Goal: Find specific page/section: Find specific page/section

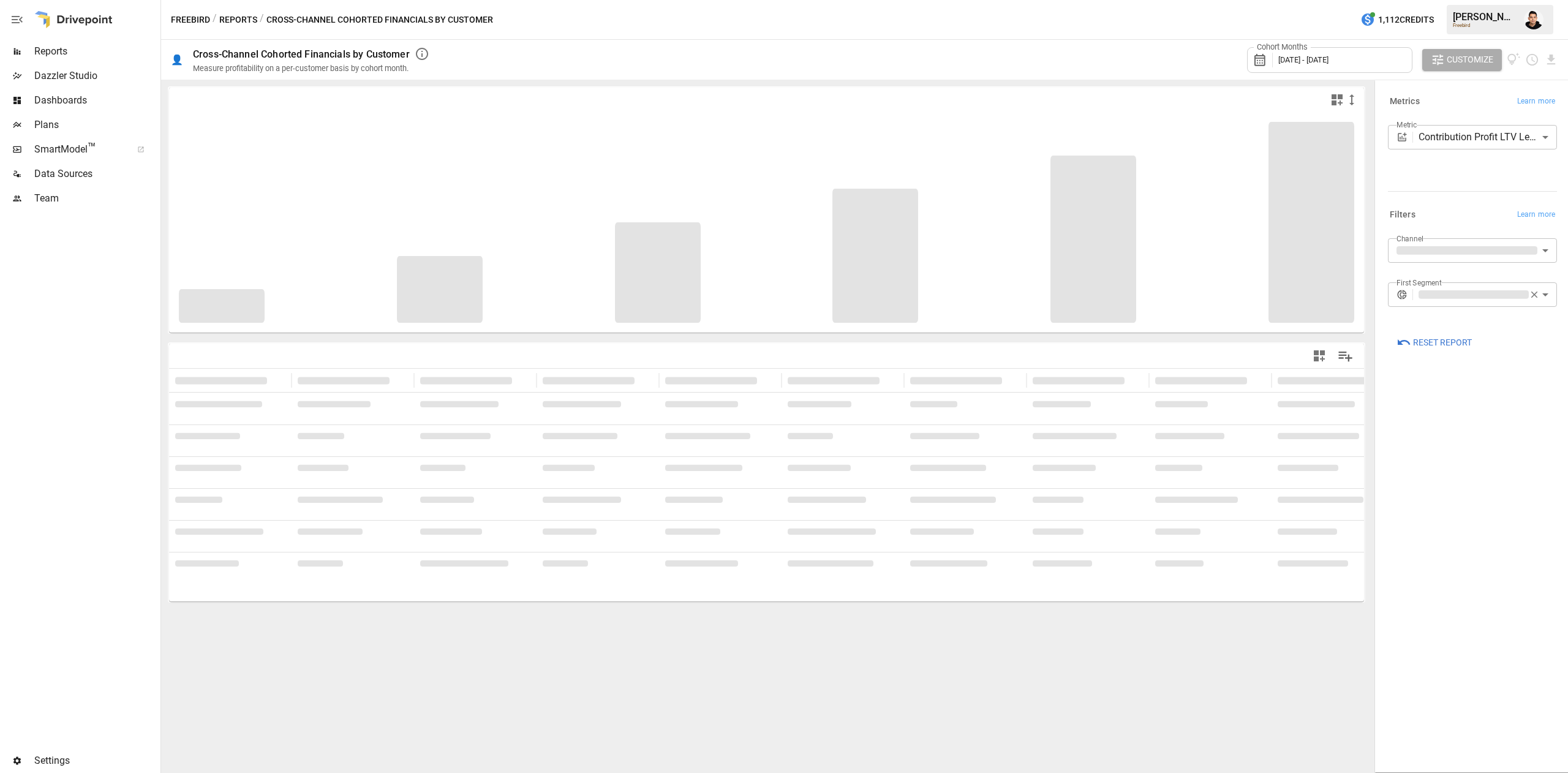
click at [233, 19] on button "Reports" at bounding box center [238, 19] width 38 height 15
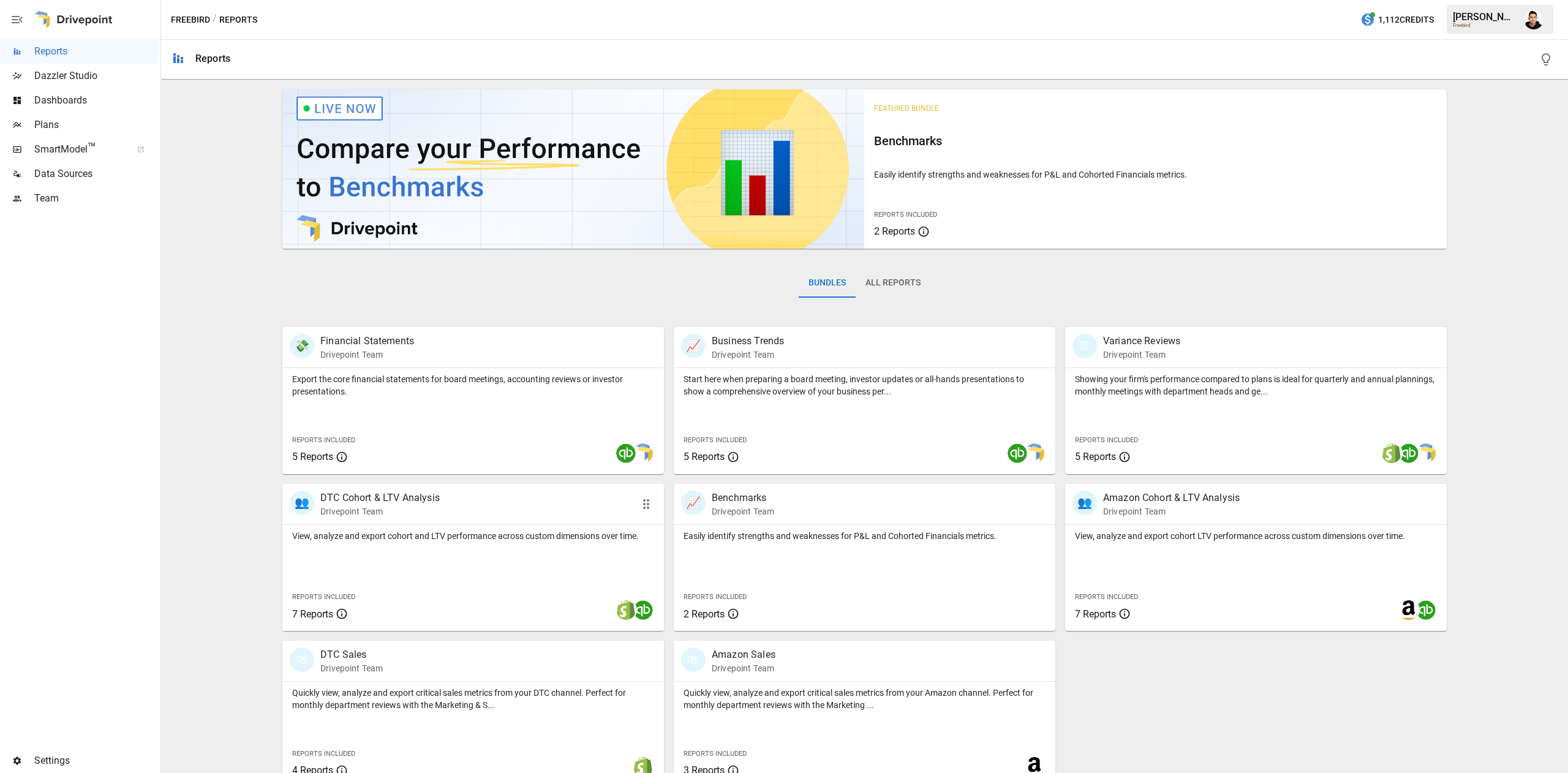
scroll to position [19, 0]
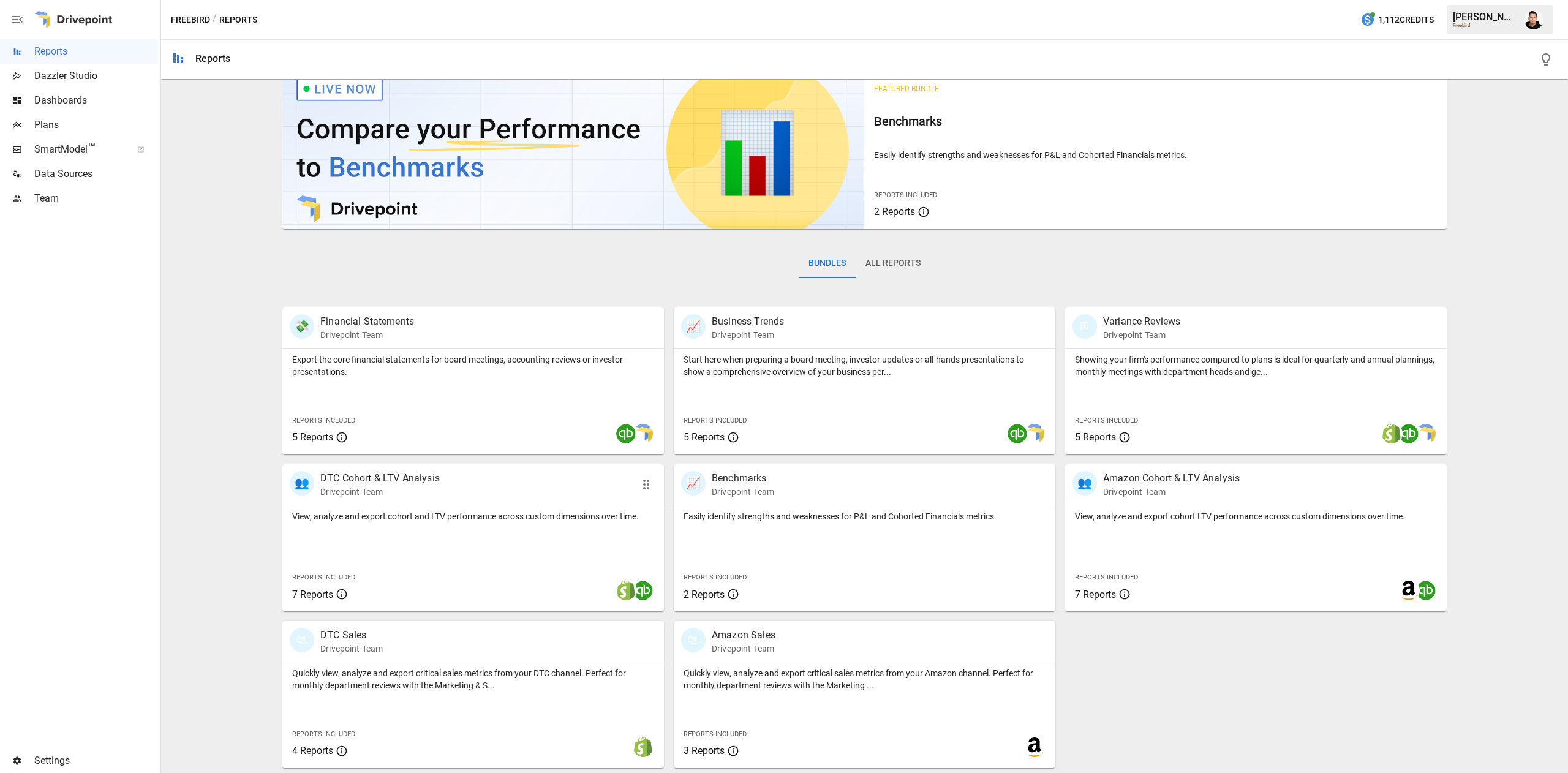
click at [496, 487] on div "👥 DTC Cohort & LTV Analysis Drivepoint Team" at bounding box center [442, 484] width 305 height 27
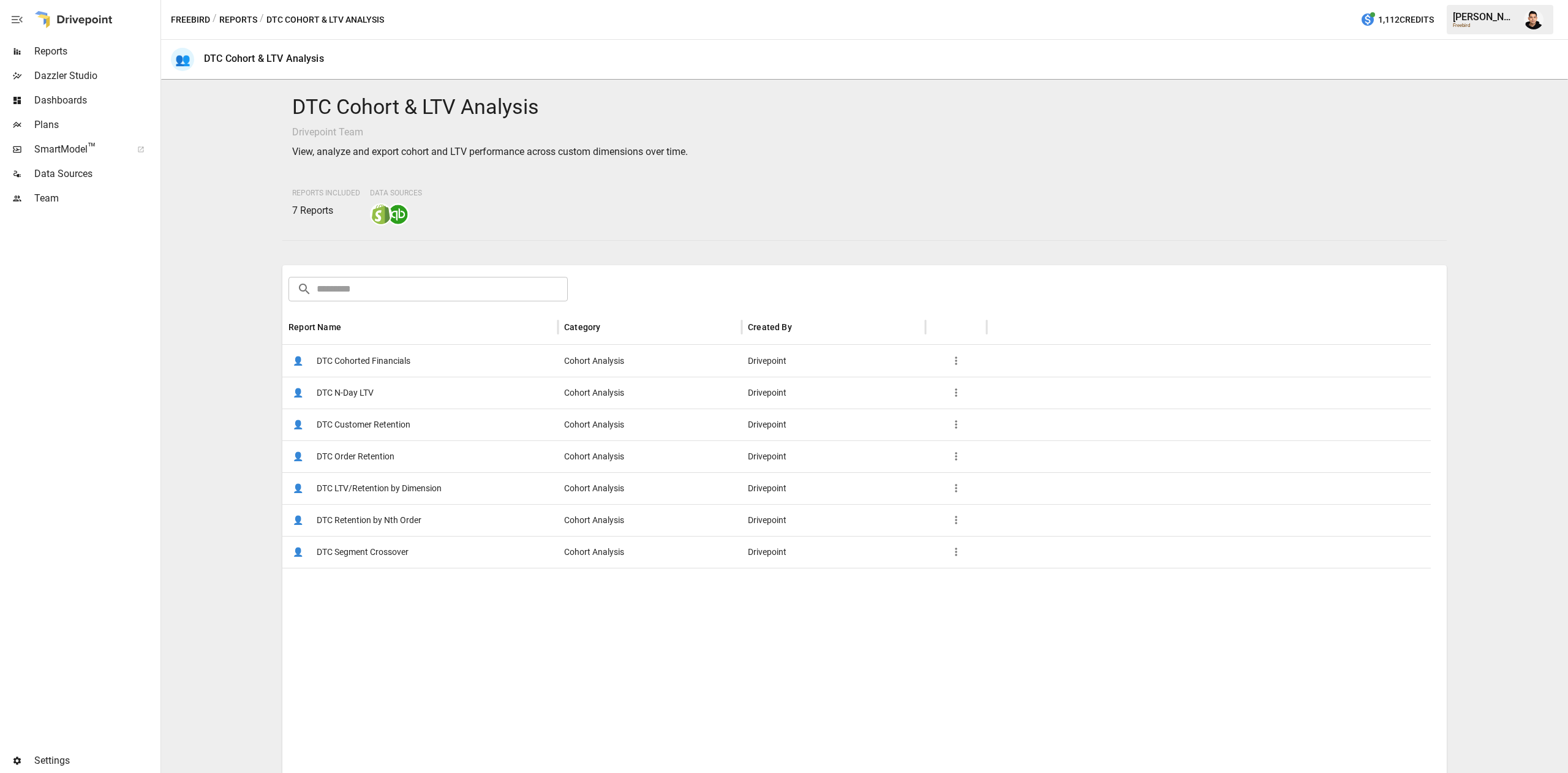
click at [388, 355] on span "DTC Cohorted Financials" at bounding box center [364, 361] width 93 height 31
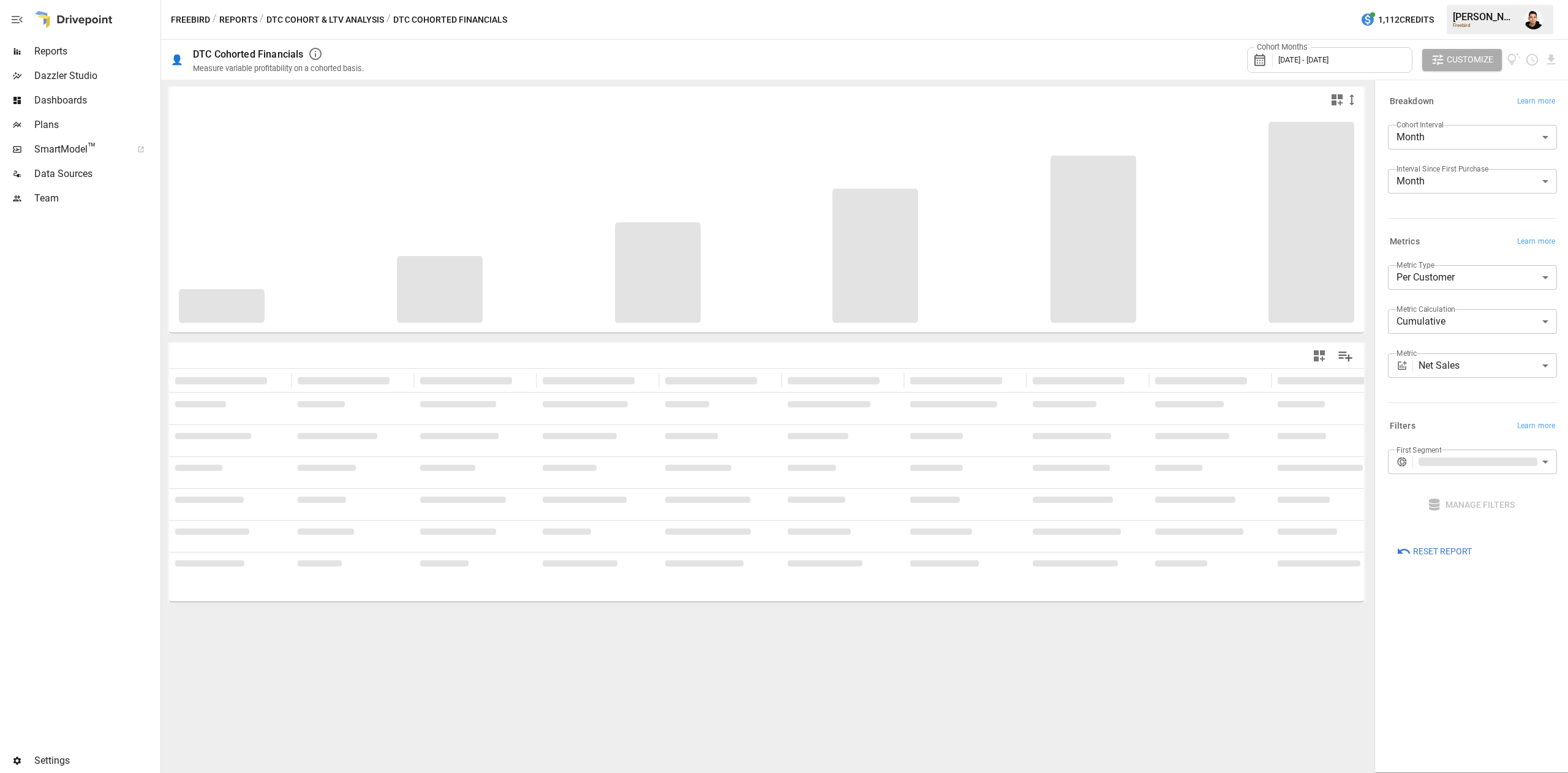
click at [1480, 0] on body "**********" at bounding box center [784, 0] width 1568 height 0
drag, startPoint x: 1439, startPoint y: 161, endPoint x: 1444, endPoint y: 154, distance: 8.6
click at [1439, 160] on div at bounding box center [784, 386] width 1568 height 773
click at [1447, 0] on body "**********" at bounding box center [784, 0] width 1568 height 0
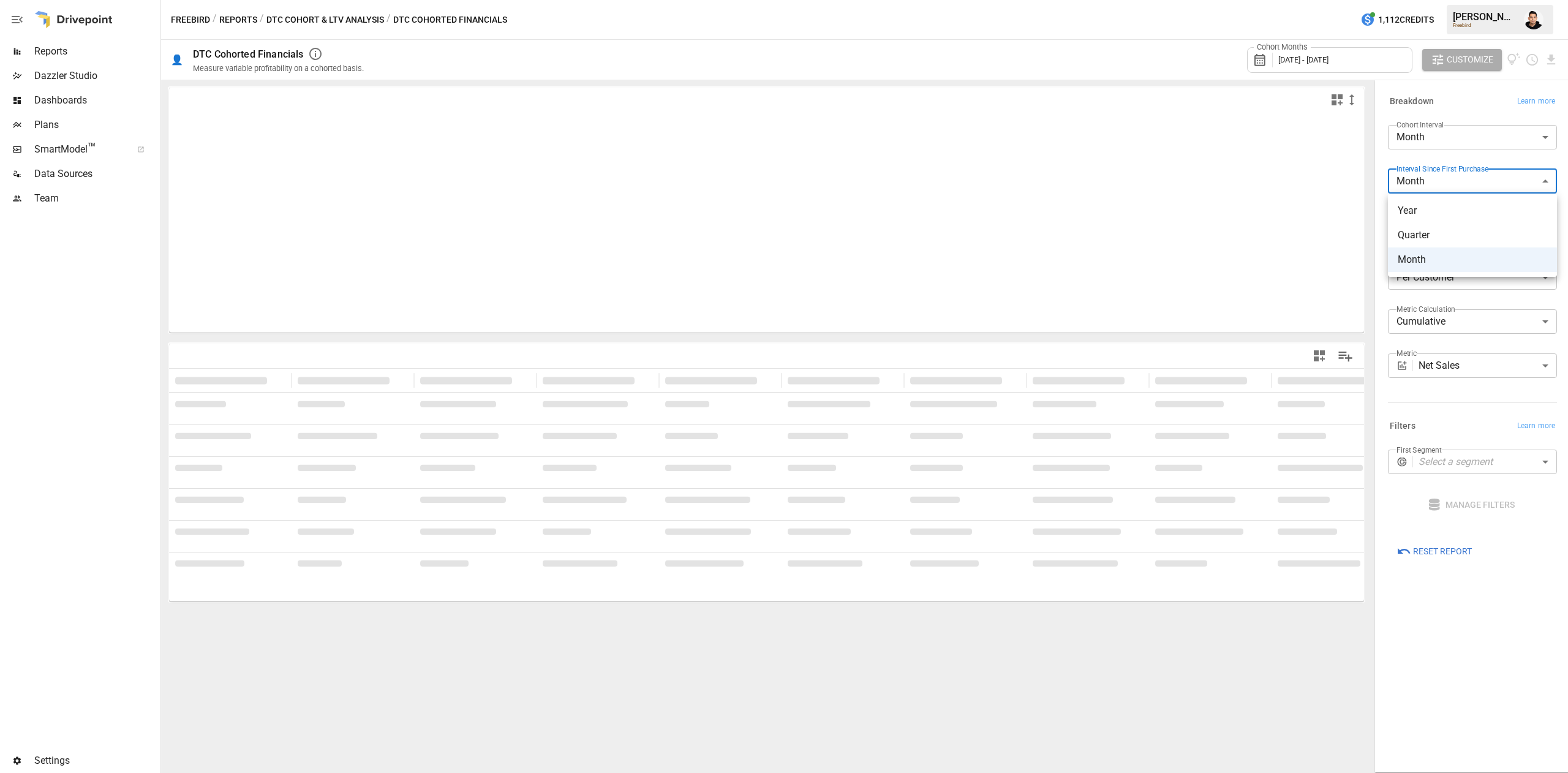
click at [1447, 149] on div at bounding box center [784, 386] width 1568 height 773
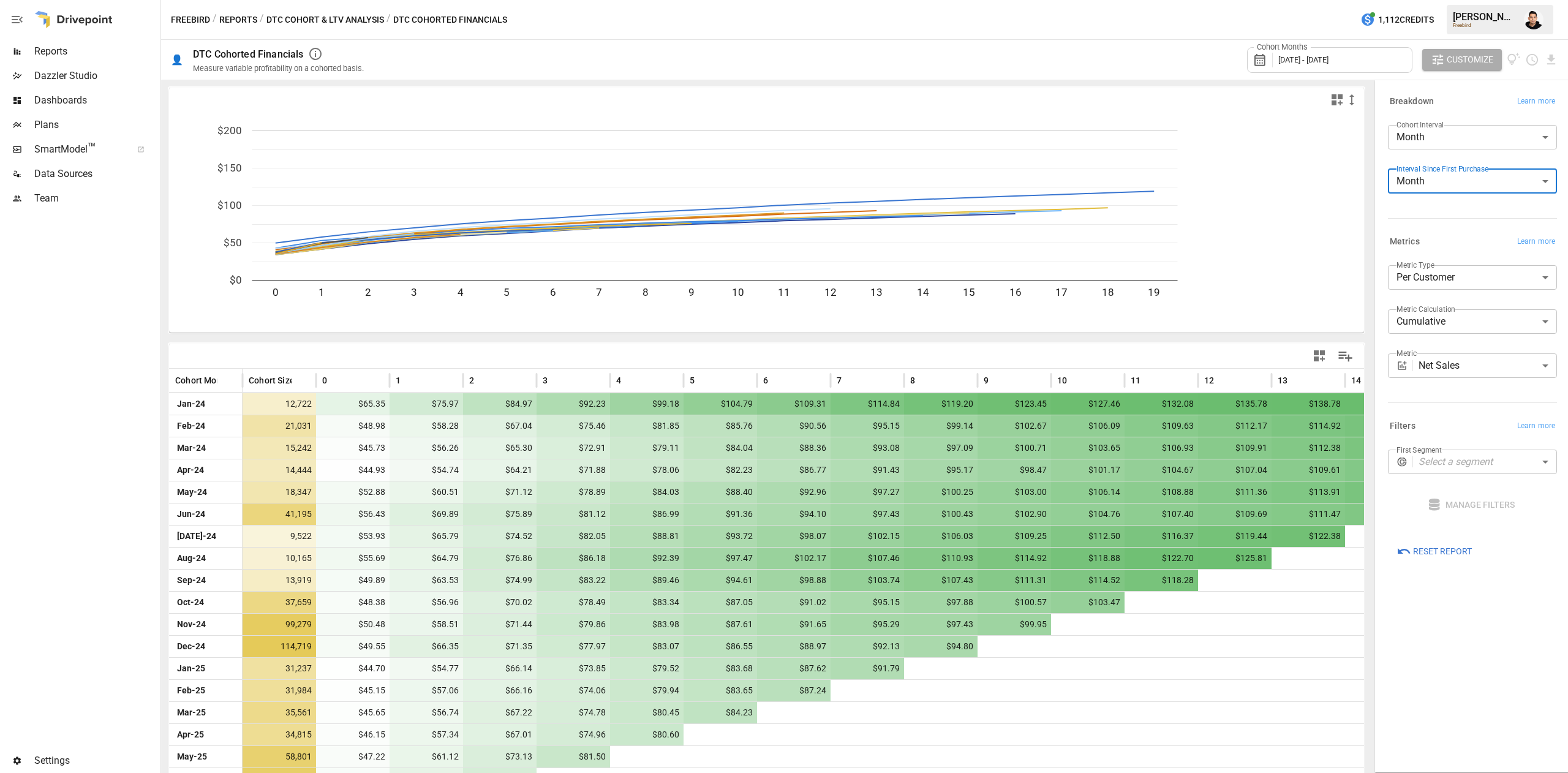
click at [1455, 0] on body "Reports Dazzler Studio Dashboards Plans SmartModel ™ Data Sources Team Settings…" at bounding box center [784, 0] width 1568 height 0
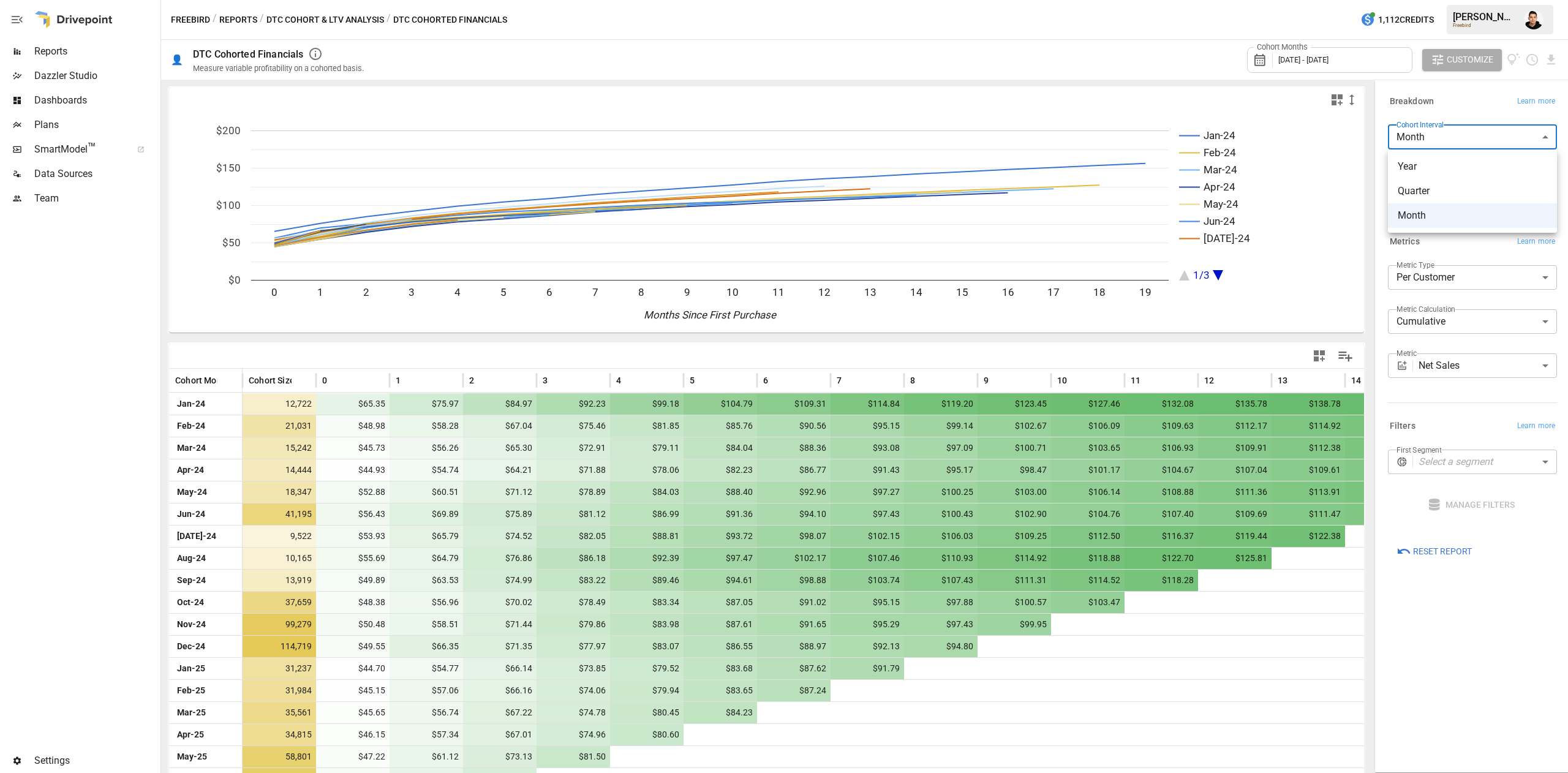
click at [1455, 96] on div at bounding box center [784, 386] width 1568 height 773
click at [1460, 0] on body "Reports Dazzler Studio Dashboards Plans SmartModel ™ Data Sources Team Settings…" at bounding box center [784, 0] width 1568 height 0
click at [1467, 98] on div at bounding box center [784, 386] width 1568 height 773
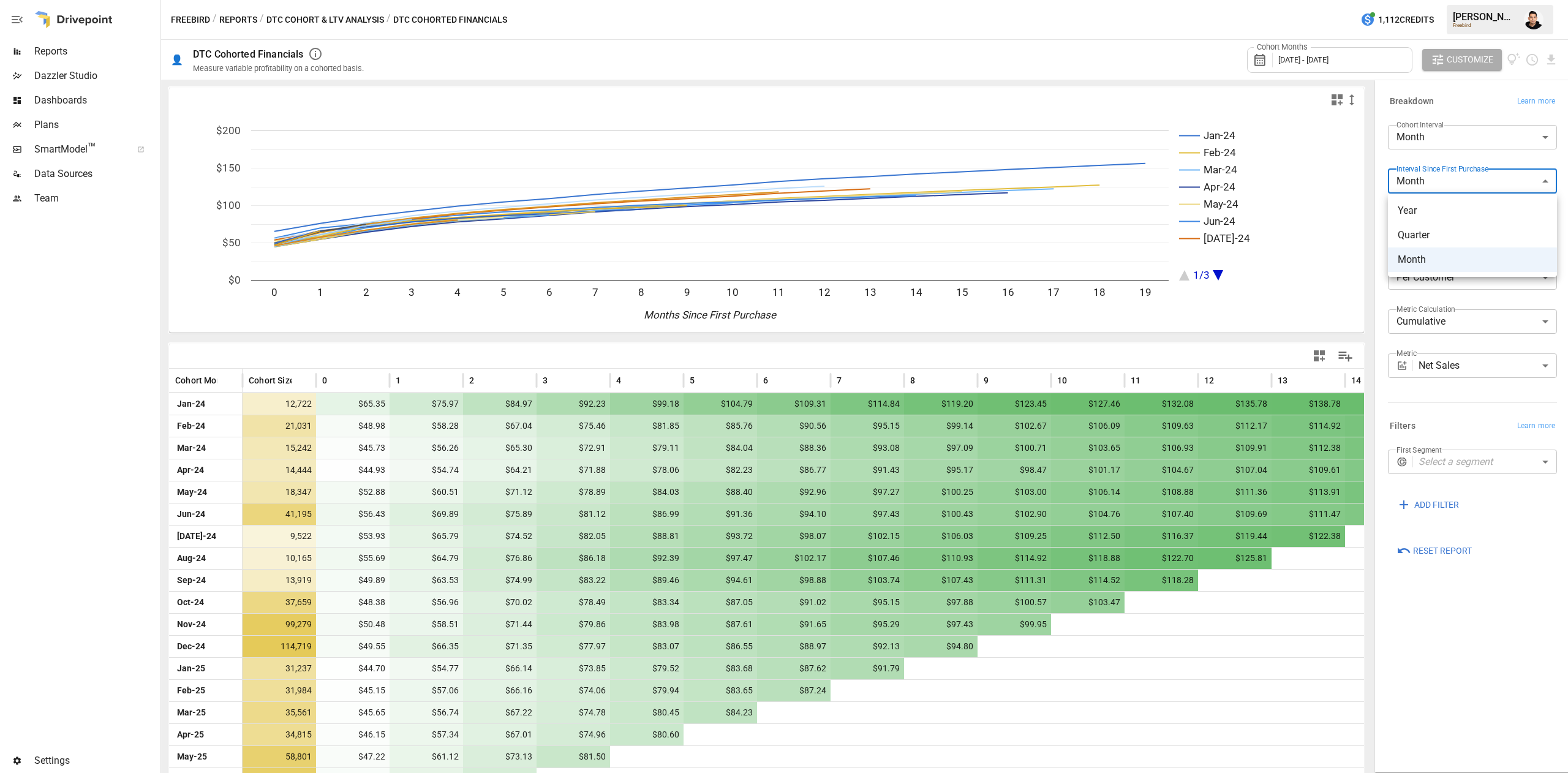
click at [1472, 0] on body "Reports Dazzler Studio Dashboards Plans SmartModel ™ Data Sources Team Settings…" at bounding box center [784, 0] width 1568 height 0
click at [1465, 129] on div at bounding box center [784, 386] width 1568 height 773
